Goal: Browse casually

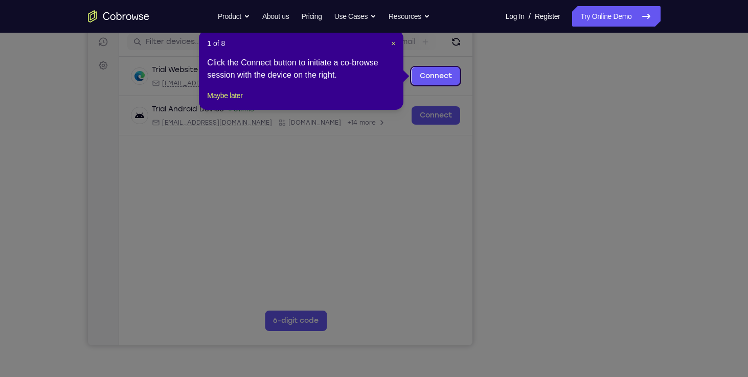
click at [577, 324] on icon at bounding box center [377, 188] width 755 height 377
click at [378, 65] on div "Click the Connect button to initiate a co-browse session with the device on the…" at bounding box center [301, 69] width 188 height 25
click at [391, 44] on span "×" at bounding box center [393, 43] width 4 height 8
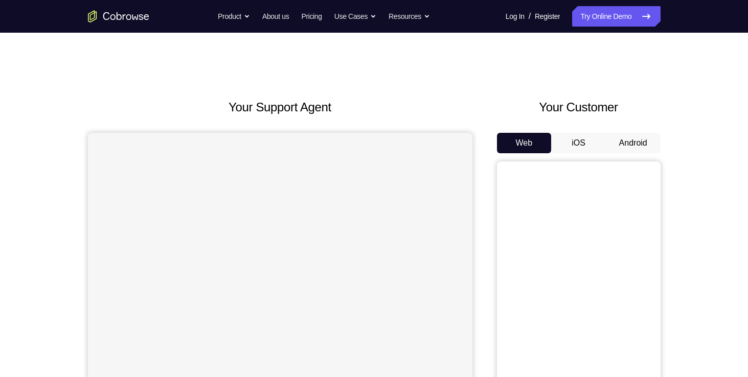
click at [584, 141] on button "iOS" at bounding box center [578, 143] width 55 height 20
click at [621, 143] on button "Android" at bounding box center [633, 143] width 55 height 20
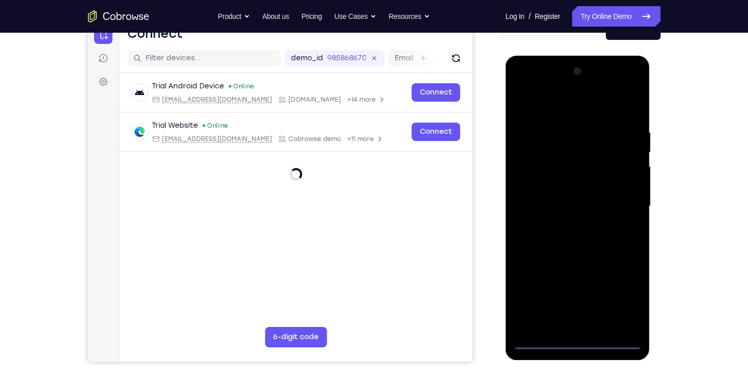
click at [577, 337] on div at bounding box center [577, 206] width 129 height 286
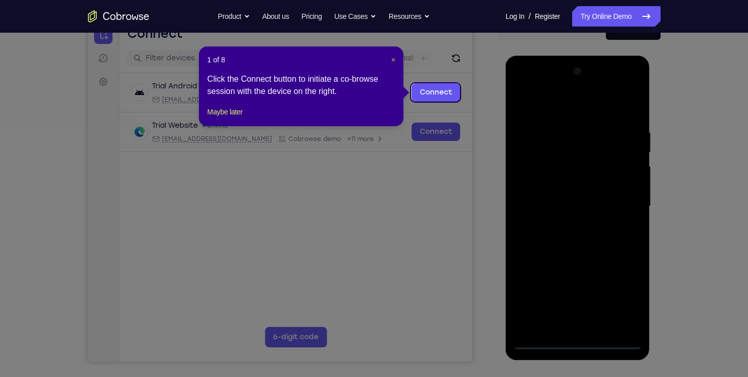
click at [393, 59] on span "×" at bounding box center [393, 60] width 4 height 8
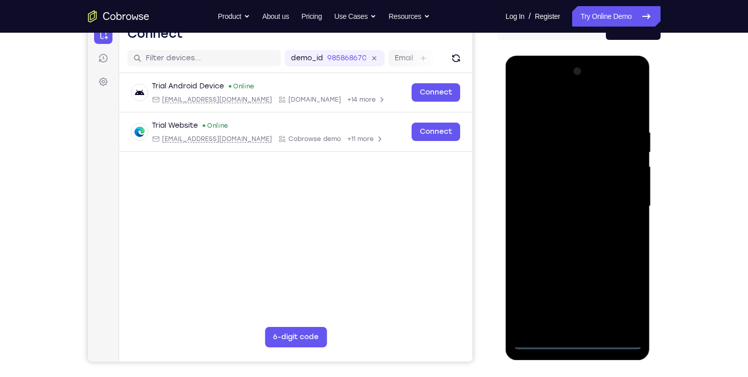
click at [573, 339] on div at bounding box center [577, 206] width 129 height 286
click at [620, 288] on div at bounding box center [577, 206] width 129 height 286
click at [621, 293] on div at bounding box center [577, 206] width 129 height 286
click at [569, 106] on div at bounding box center [577, 206] width 129 height 286
click at [618, 201] on div at bounding box center [577, 206] width 129 height 286
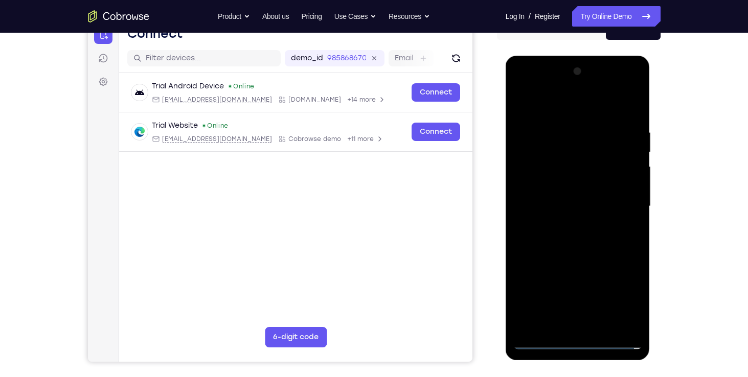
click at [626, 250] on div at bounding box center [577, 206] width 129 height 286
click at [566, 223] on div at bounding box center [577, 206] width 129 height 286
click at [567, 196] on div at bounding box center [577, 206] width 129 height 286
click at [567, 190] on div at bounding box center [577, 206] width 129 height 286
click at [571, 202] on div at bounding box center [577, 206] width 129 height 286
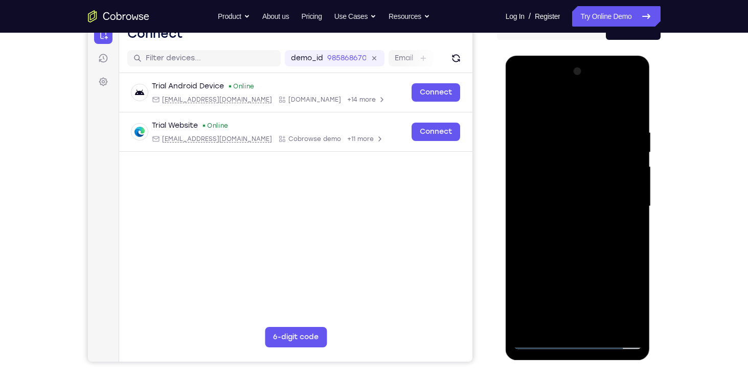
click at [575, 235] on div at bounding box center [577, 206] width 129 height 286
click at [629, 217] on div at bounding box center [577, 206] width 129 height 286
click at [585, 205] on div at bounding box center [577, 206] width 129 height 286
click at [628, 125] on div at bounding box center [577, 206] width 129 height 286
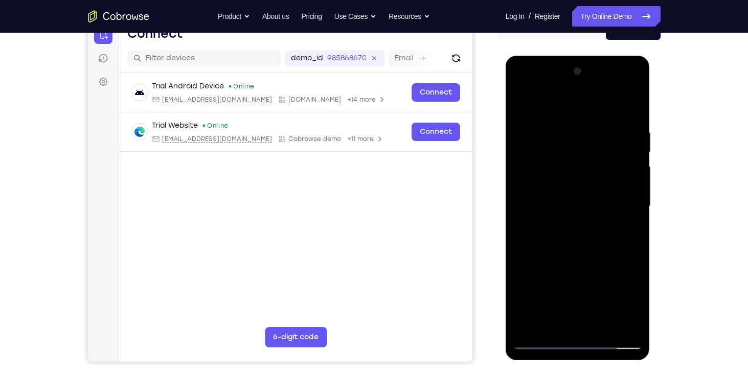
click at [633, 115] on div at bounding box center [577, 206] width 129 height 286
click at [631, 116] on div at bounding box center [577, 206] width 129 height 286
click at [624, 131] on div at bounding box center [577, 206] width 129 height 286
click at [617, 321] on div at bounding box center [577, 206] width 129 height 286
click at [634, 103] on div at bounding box center [577, 206] width 129 height 286
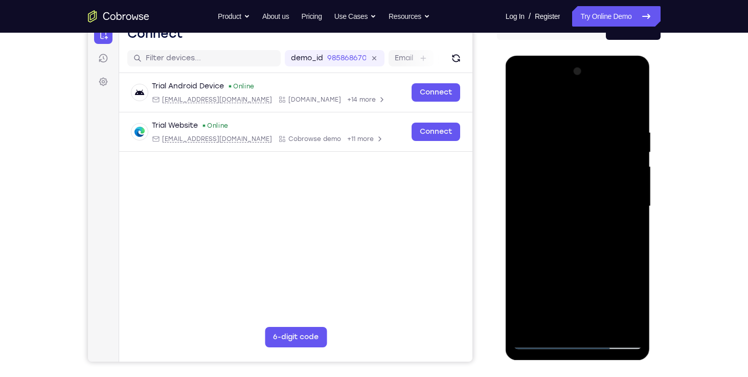
click at [628, 191] on div at bounding box center [577, 206] width 129 height 286
click at [593, 119] on div at bounding box center [577, 206] width 129 height 286
click at [529, 327] on div at bounding box center [577, 206] width 129 height 286
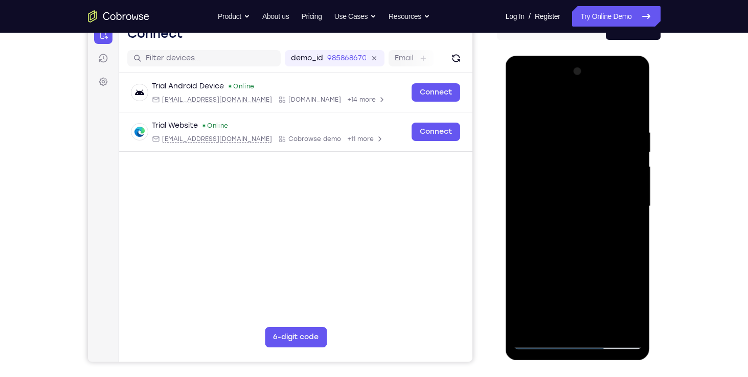
click at [636, 312] on div at bounding box center [577, 206] width 129 height 286
click at [629, 109] on div at bounding box center [577, 206] width 129 height 286
click at [630, 107] on div at bounding box center [577, 206] width 129 height 286
click at [631, 103] on div at bounding box center [577, 206] width 129 height 286
click at [576, 343] on div at bounding box center [577, 206] width 129 height 286
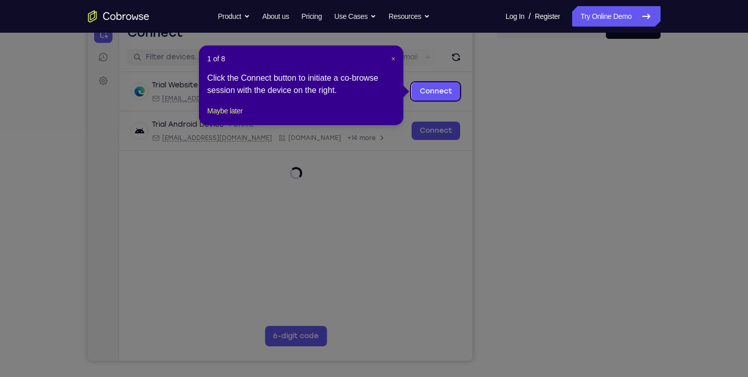
click at [393, 60] on span "×" at bounding box center [393, 59] width 4 height 8
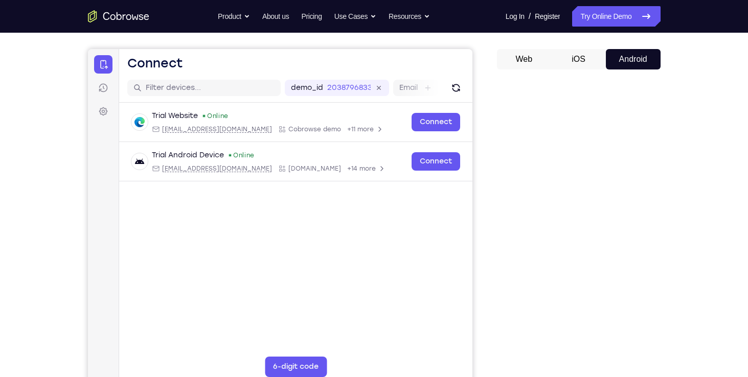
scroll to position [100, 0]
